Goal: Task Accomplishment & Management: Manage account settings

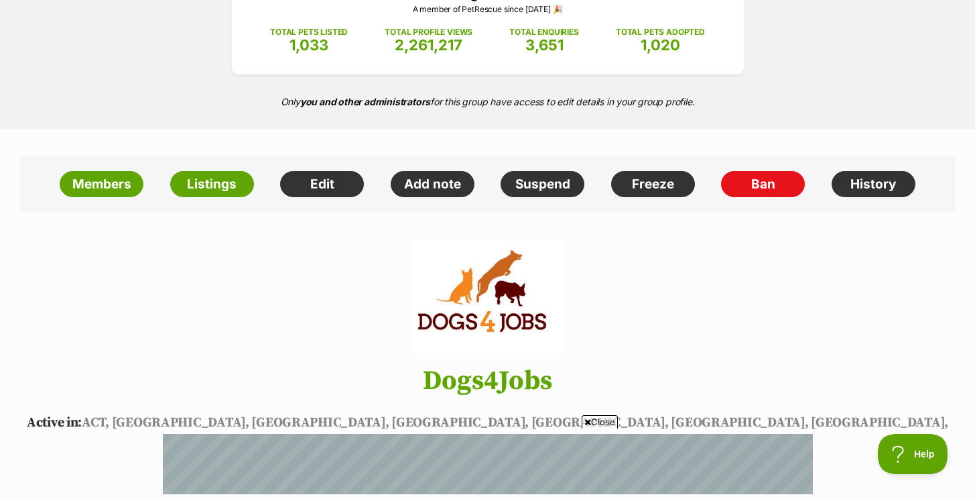
scroll to position [215, 0]
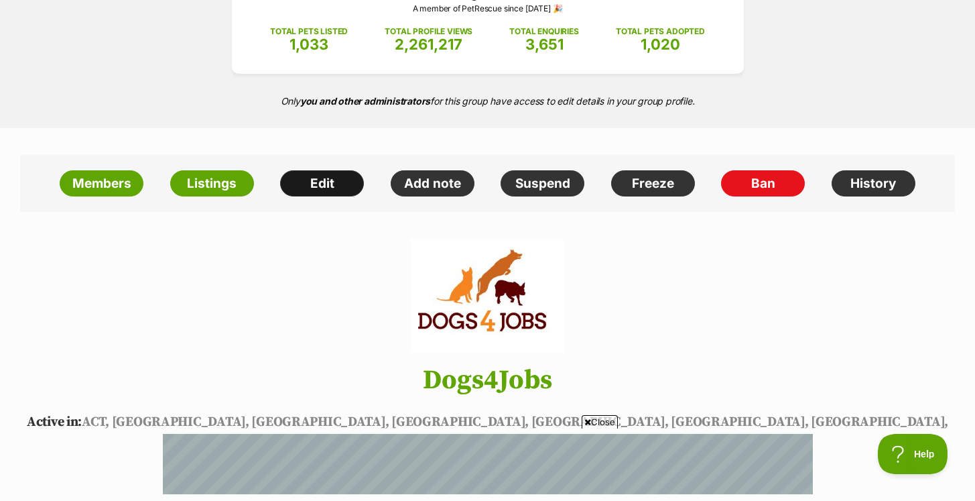
click at [338, 182] on link "Edit" at bounding box center [322, 183] width 84 height 27
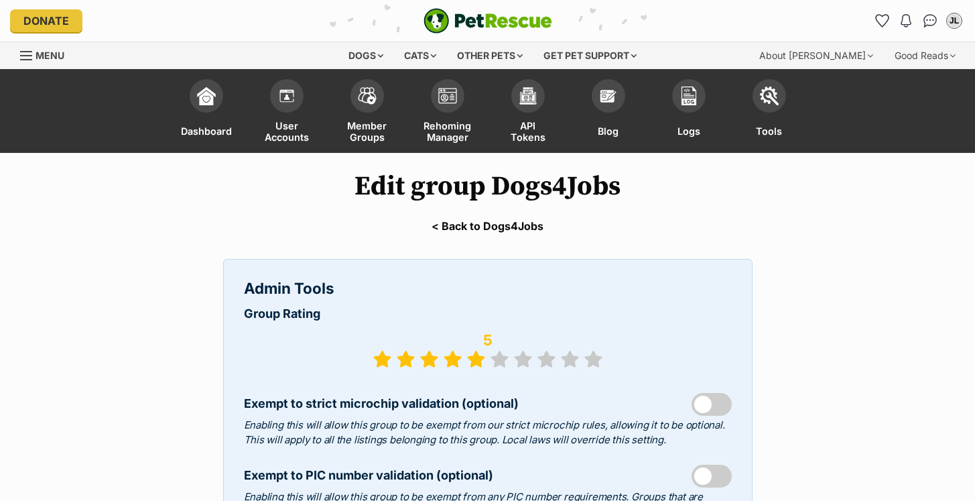
select select "rescue group"
